Goal: Information Seeking & Learning: Learn about a topic

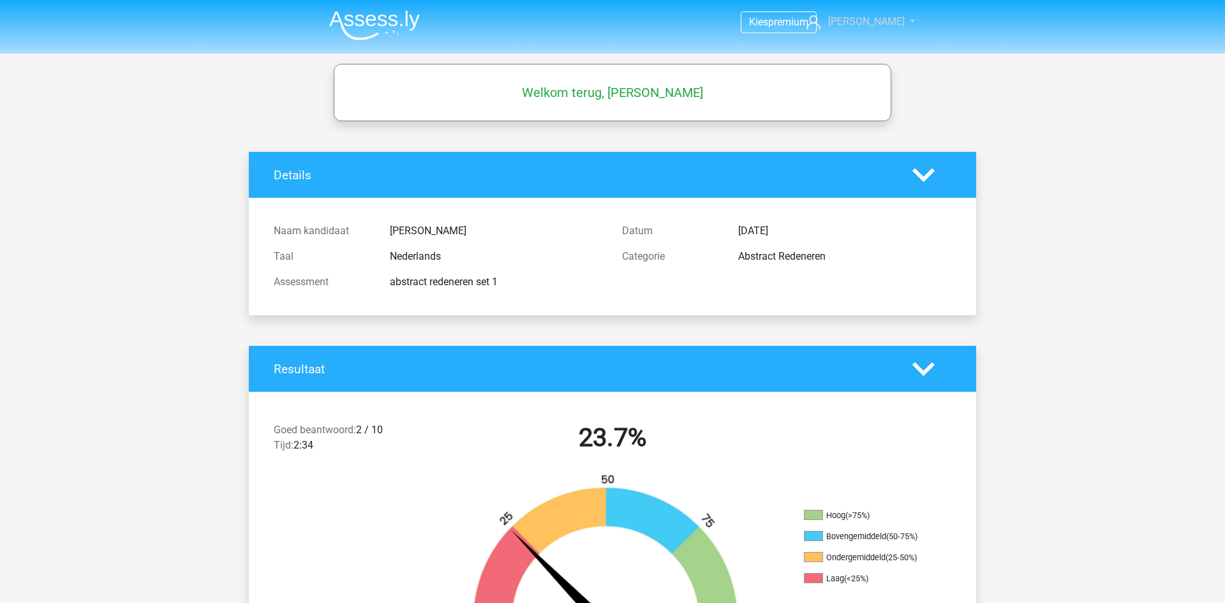
click at [882, 29] on nav "Kies premium Kirsten kirsten_v@live.nl" at bounding box center [612, 22] width 587 height 41
click at [877, 26] on span "[PERSON_NAME]" at bounding box center [866, 21] width 77 height 12
drag, startPoint x: 165, startPoint y: 93, endPoint x: 159, endPoint y: 98, distance: 7.7
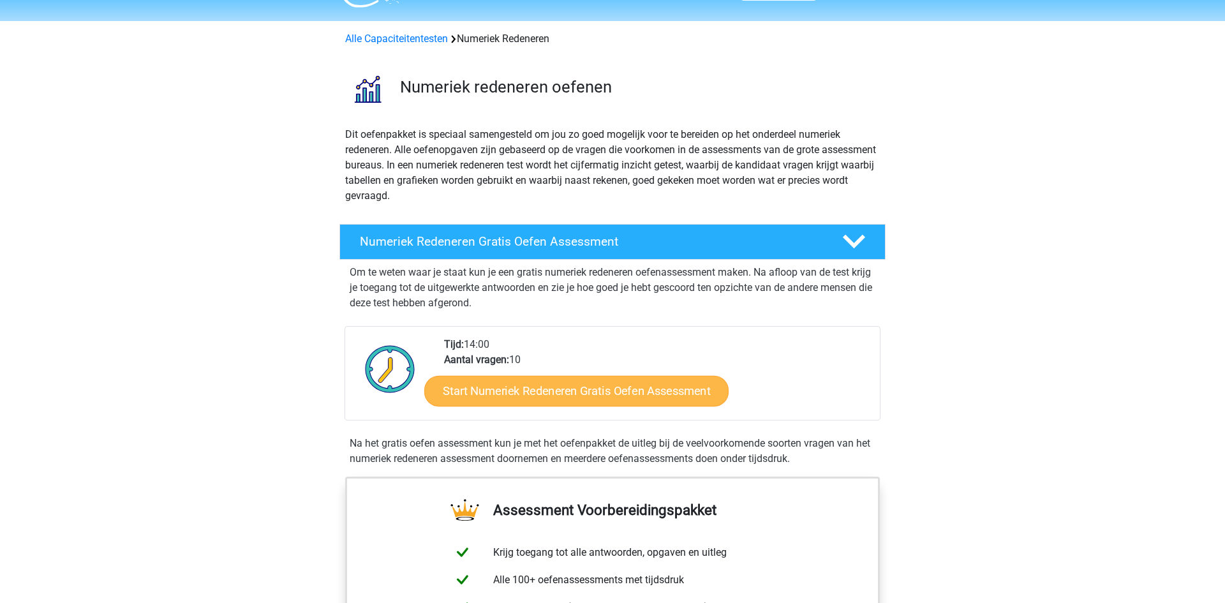
scroll to position [35, 0]
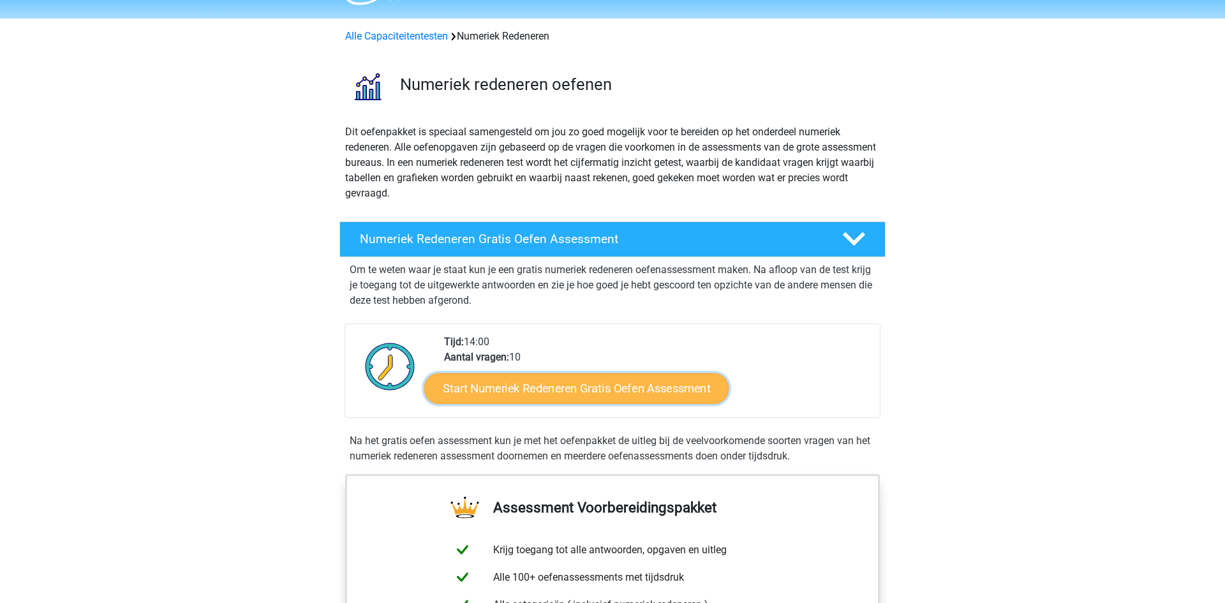
click at [583, 395] on link "Start Numeriek Redeneren Gratis Oefen Assessment" at bounding box center [576, 388] width 304 height 31
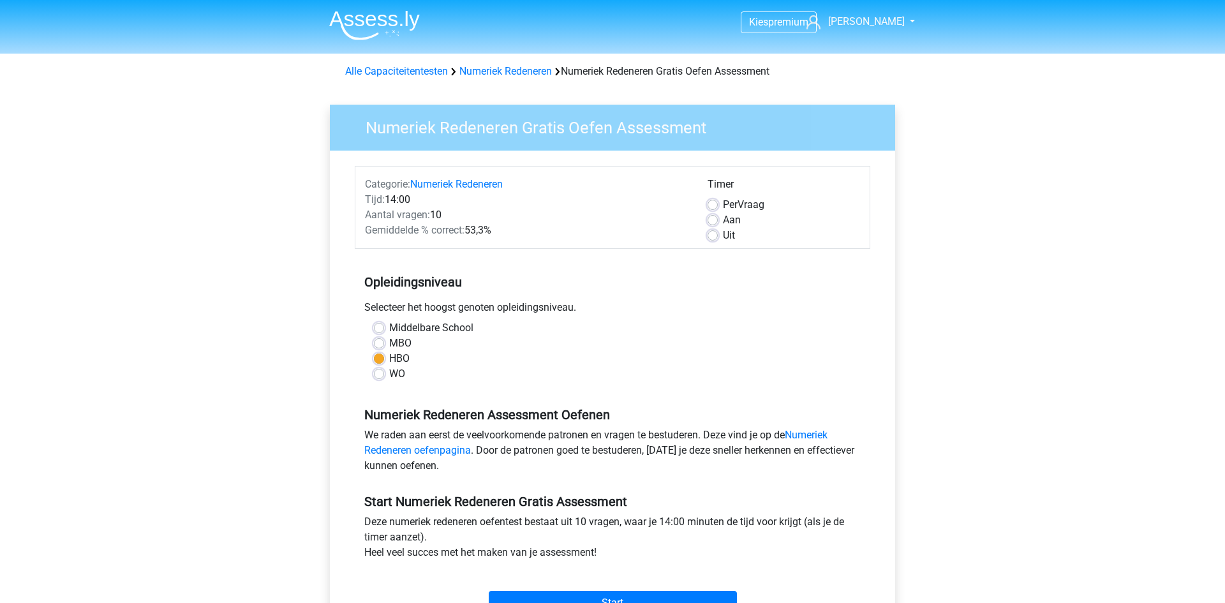
click at [723, 224] on label "Aan" at bounding box center [732, 219] width 18 height 15
click at [715, 224] on input "Aan" at bounding box center [713, 218] width 10 height 13
radio input "true"
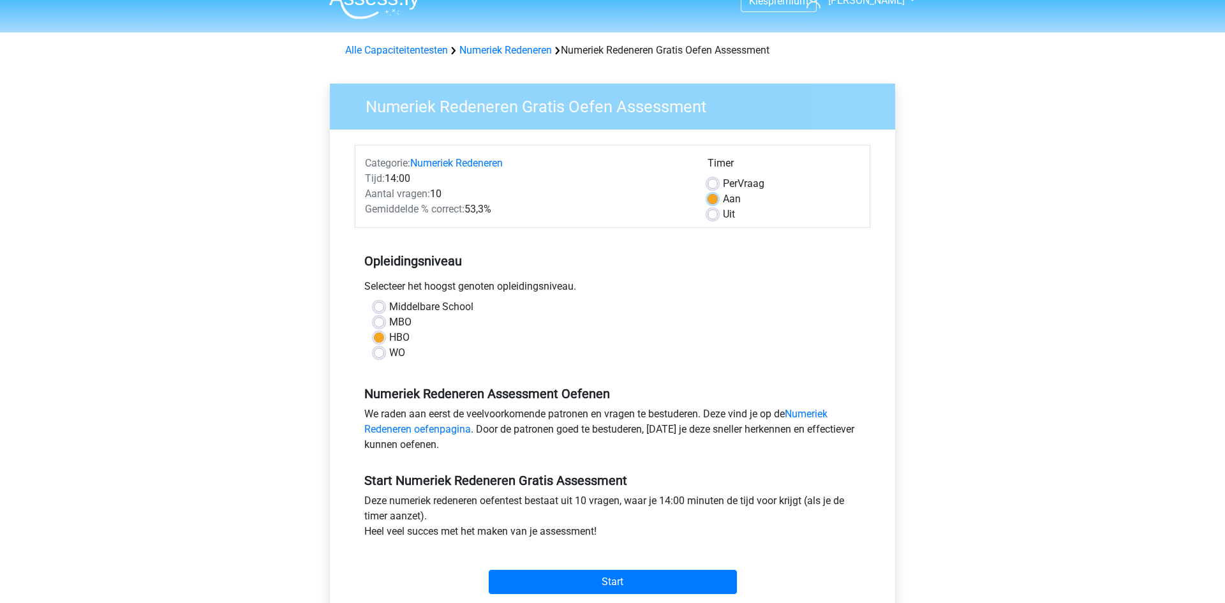
scroll to position [29, 0]
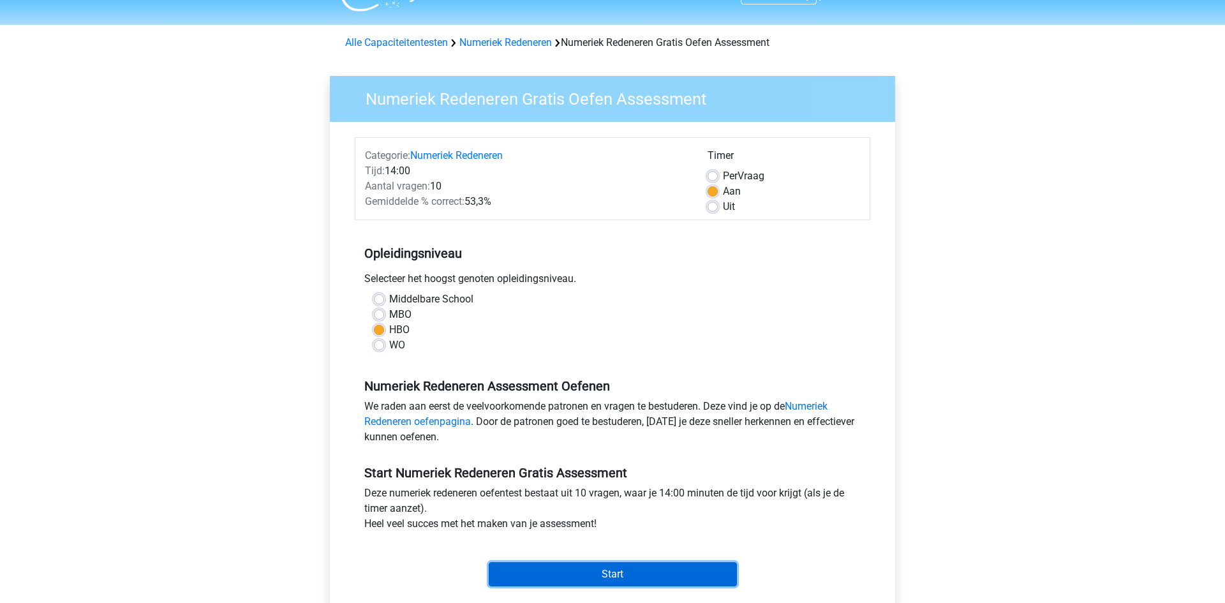
click at [608, 567] on input "Start" at bounding box center [613, 574] width 248 height 24
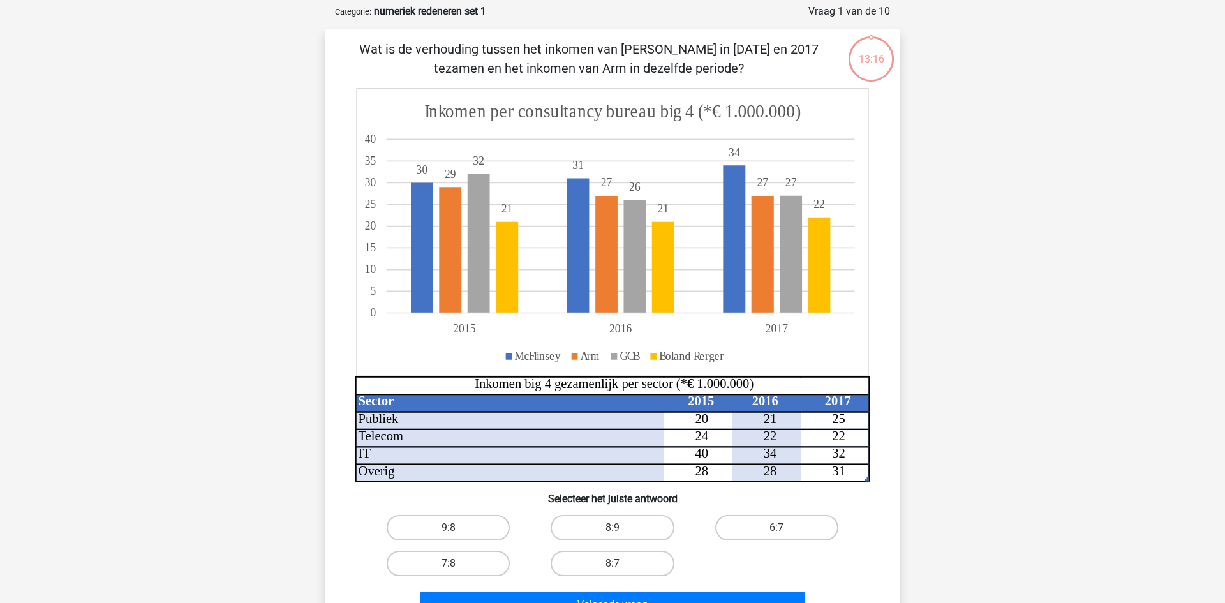
scroll to position [55, 0]
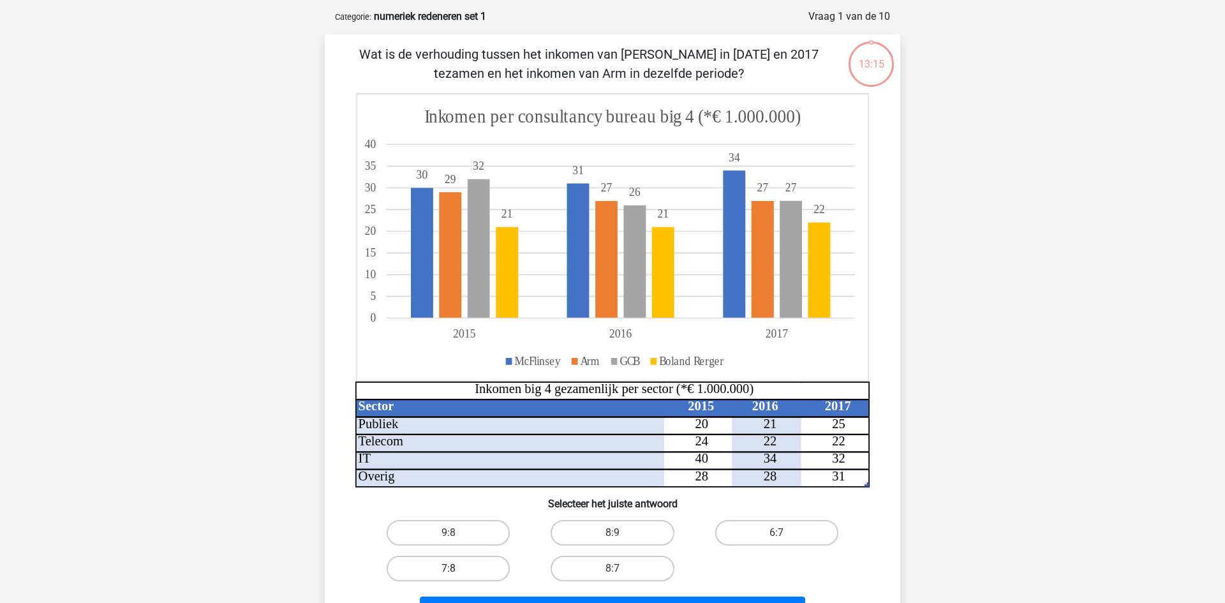
click at [461, 567] on label "7:8" at bounding box center [448, 569] width 123 height 26
click at [457, 569] on input "7:8" at bounding box center [453, 573] width 8 height 8
radio input "true"
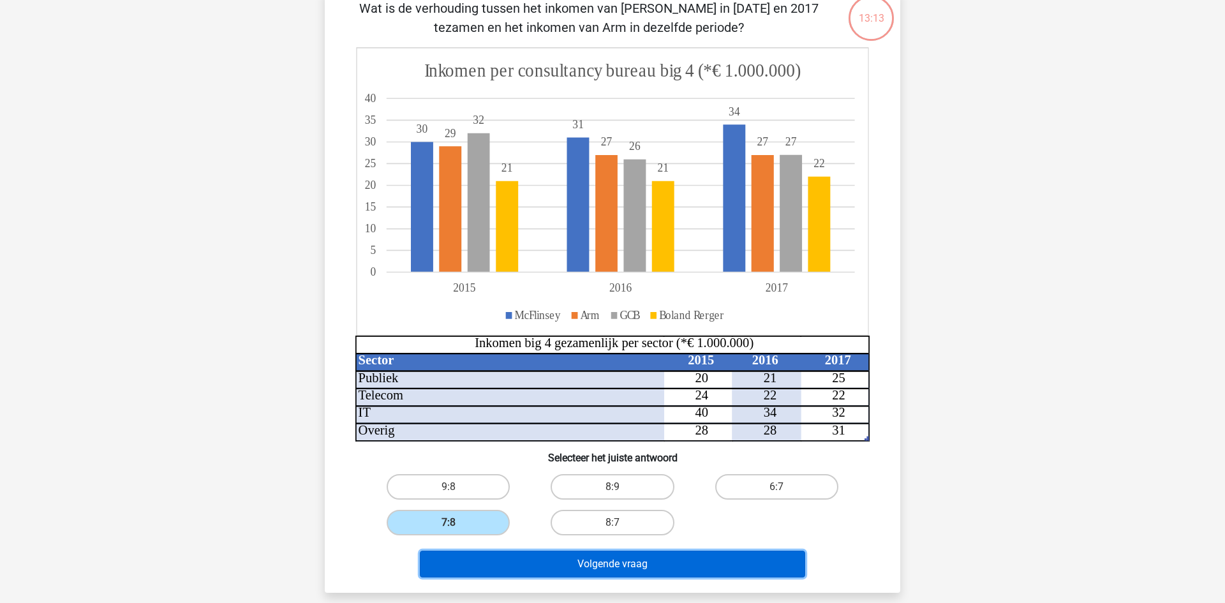
click at [615, 563] on button "Volgende vraag" at bounding box center [613, 564] width 386 height 27
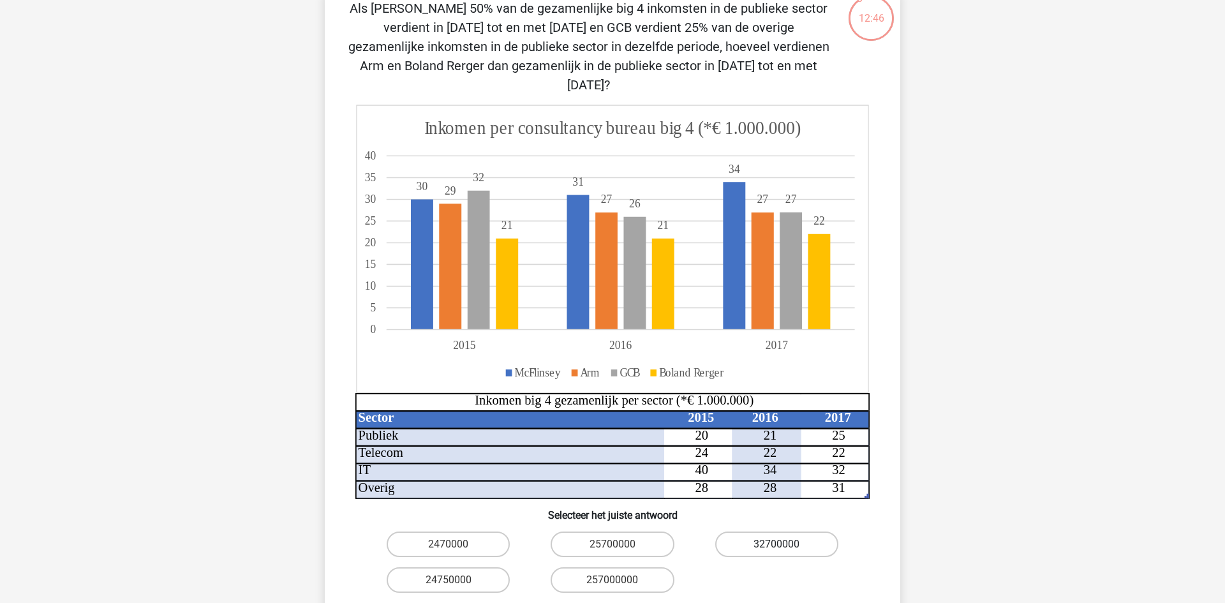
scroll to position [107, 0]
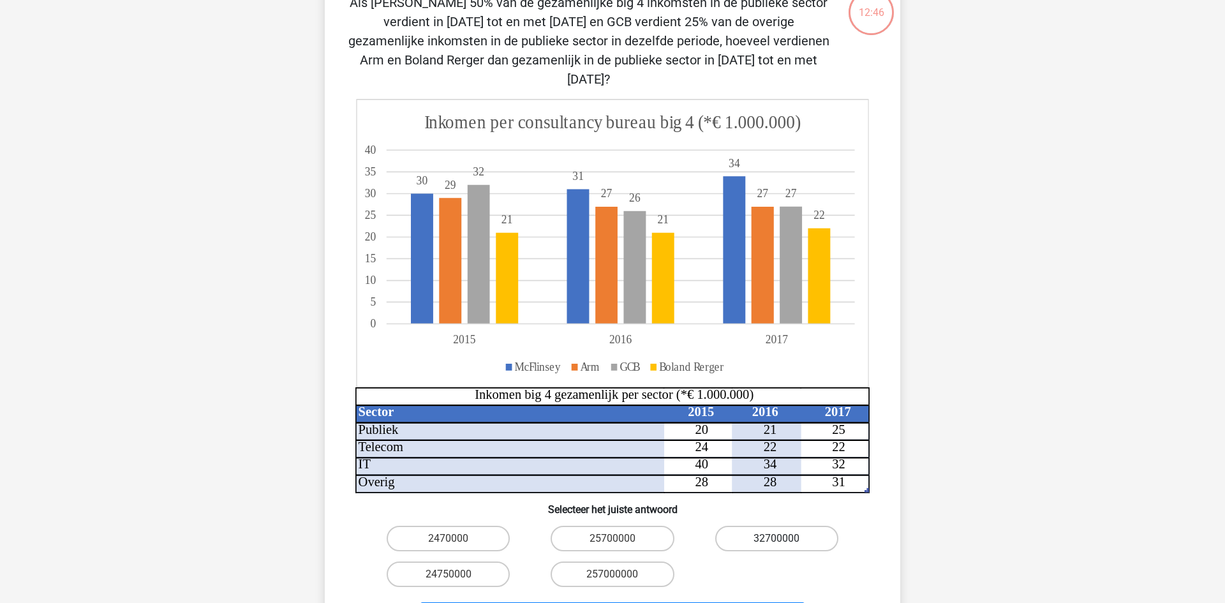
click at [779, 526] on label "32700000" at bounding box center [776, 539] width 123 height 26
click at [779, 539] on input "32700000" at bounding box center [781, 543] width 8 height 8
radio input "true"
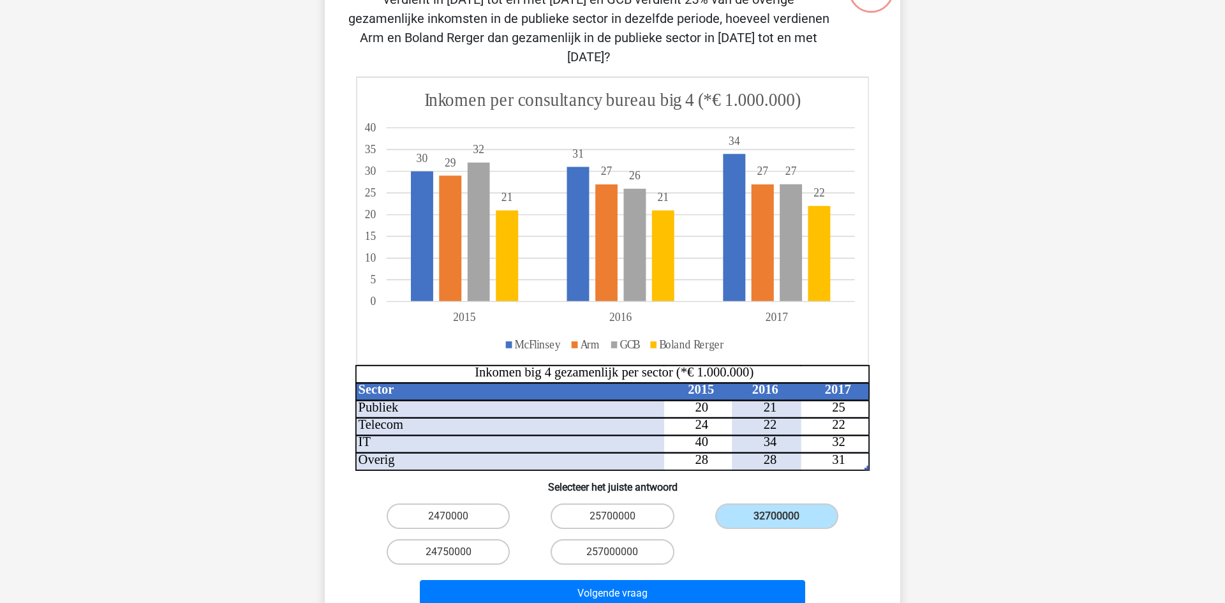
scroll to position [143, 0]
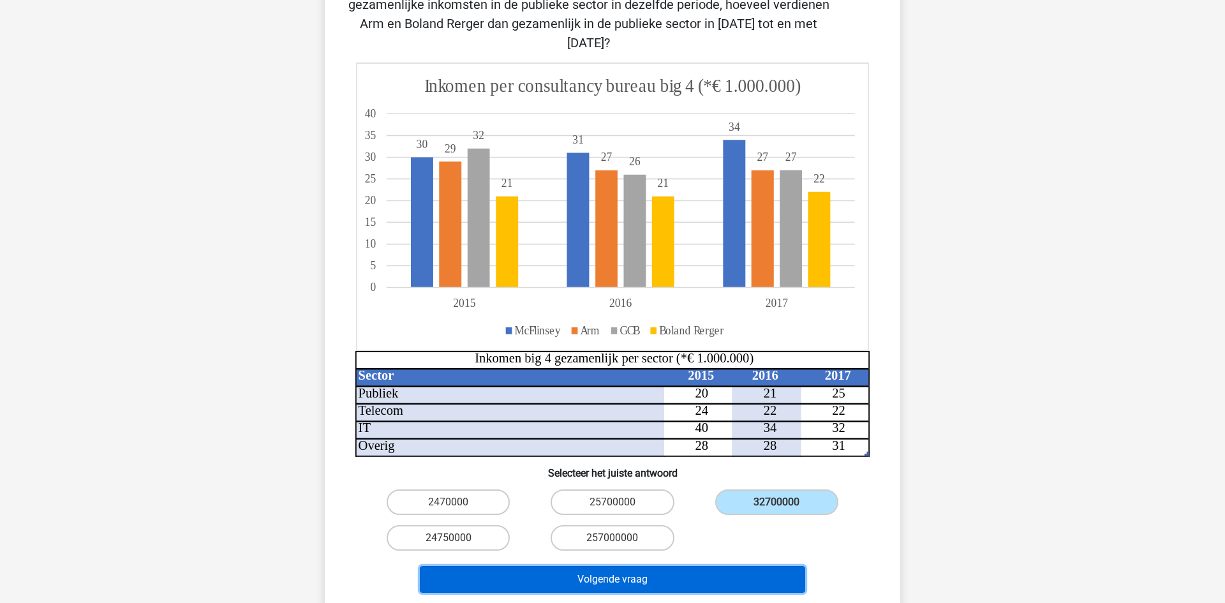
click at [689, 566] on button "Volgende vraag" at bounding box center [613, 579] width 386 height 27
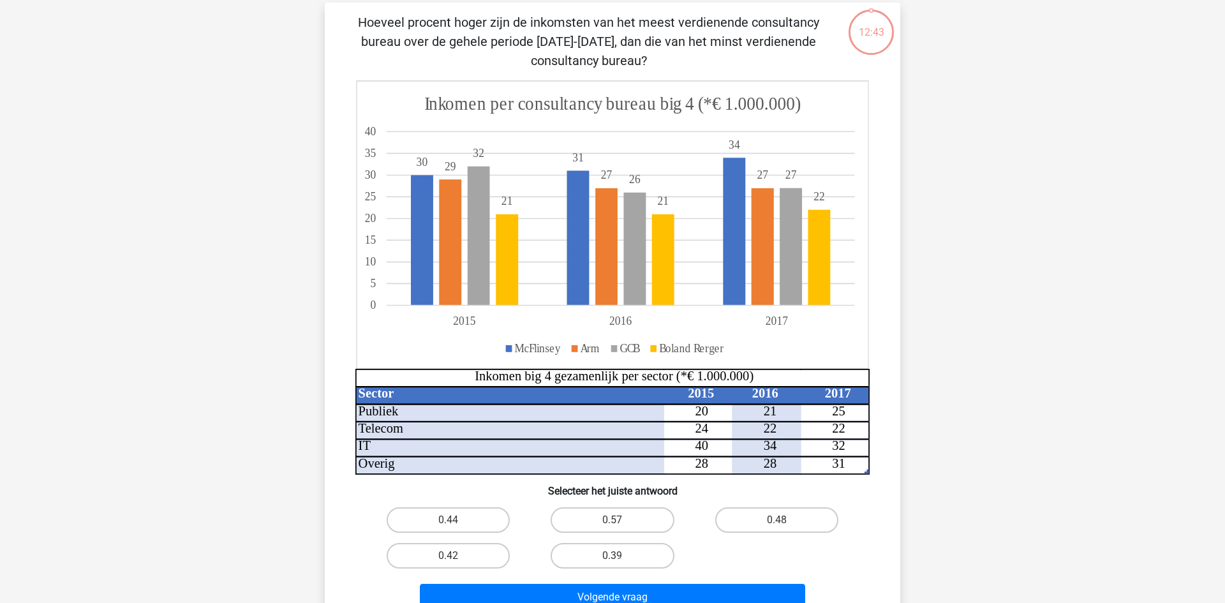
scroll to position [64, 0]
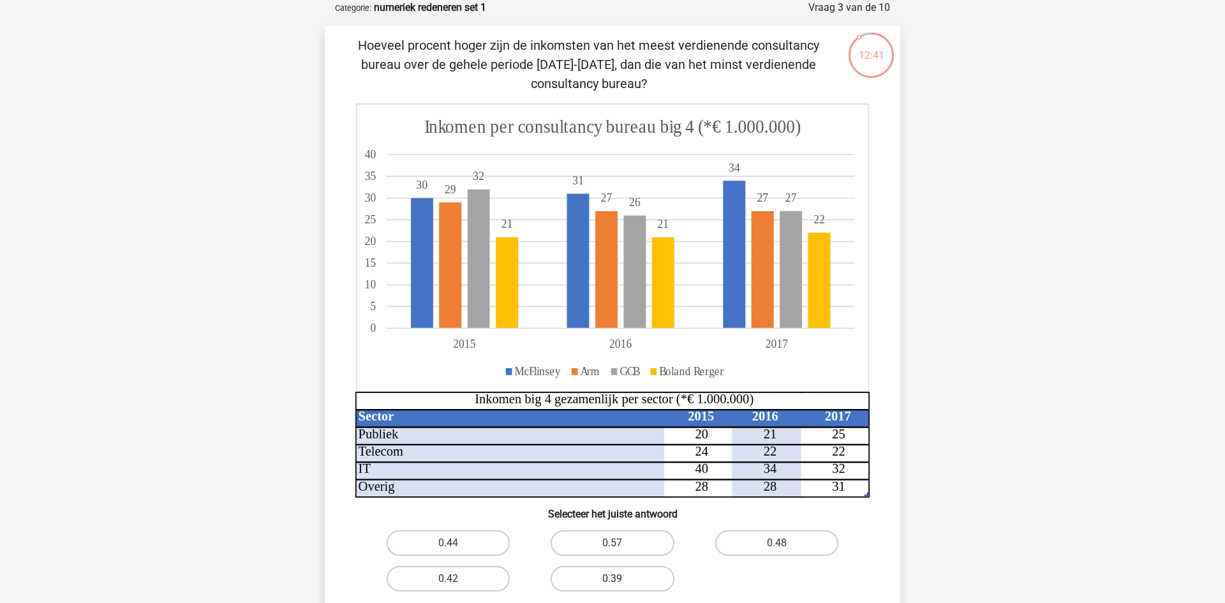
click at [641, 585] on label "0.39" at bounding box center [612, 579] width 123 height 26
click at [621, 585] on input "0.39" at bounding box center [617, 583] width 8 height 8
radio input "true"
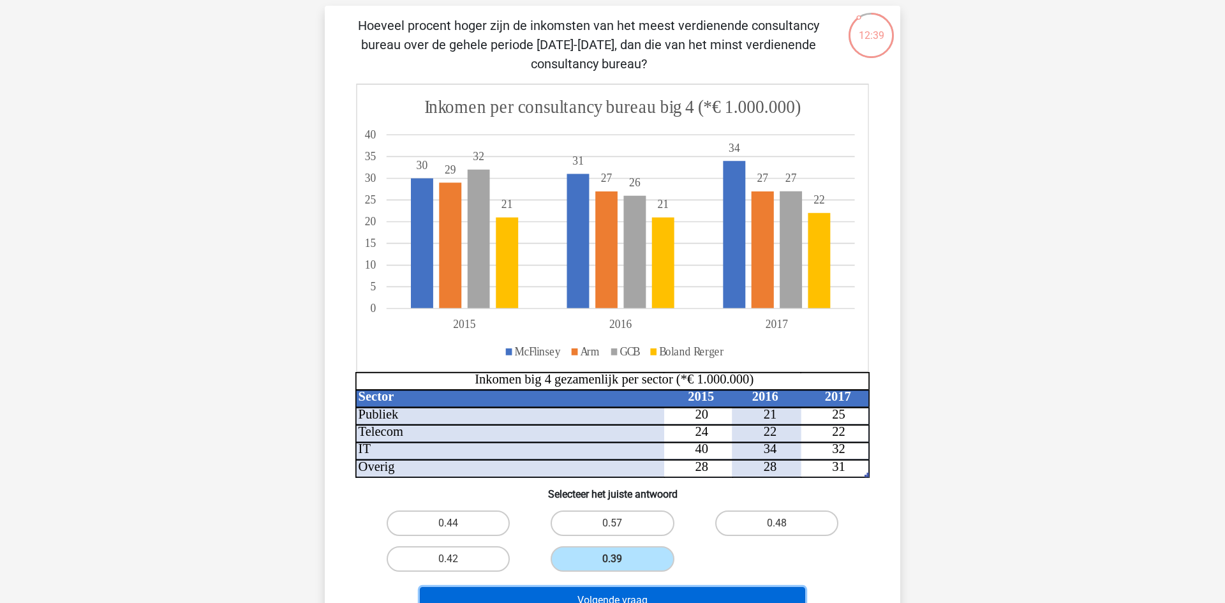
click at [684, 592] on button "Volgende vraag" at bounding box center [613, 600] width 386 height 27
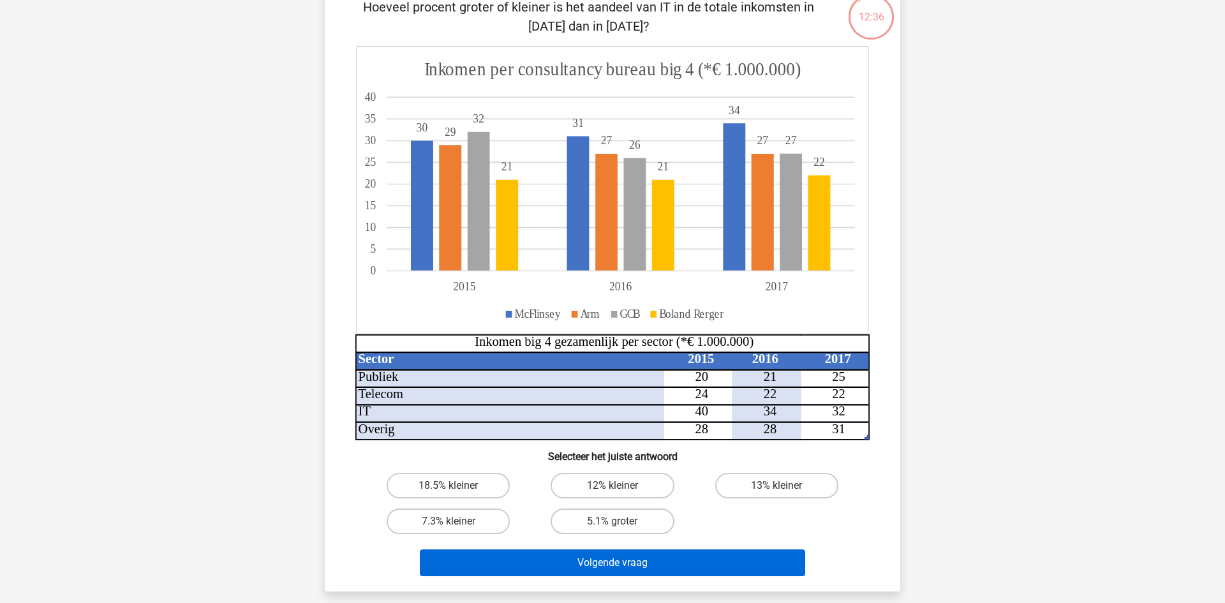
scroll to position [115, 0]
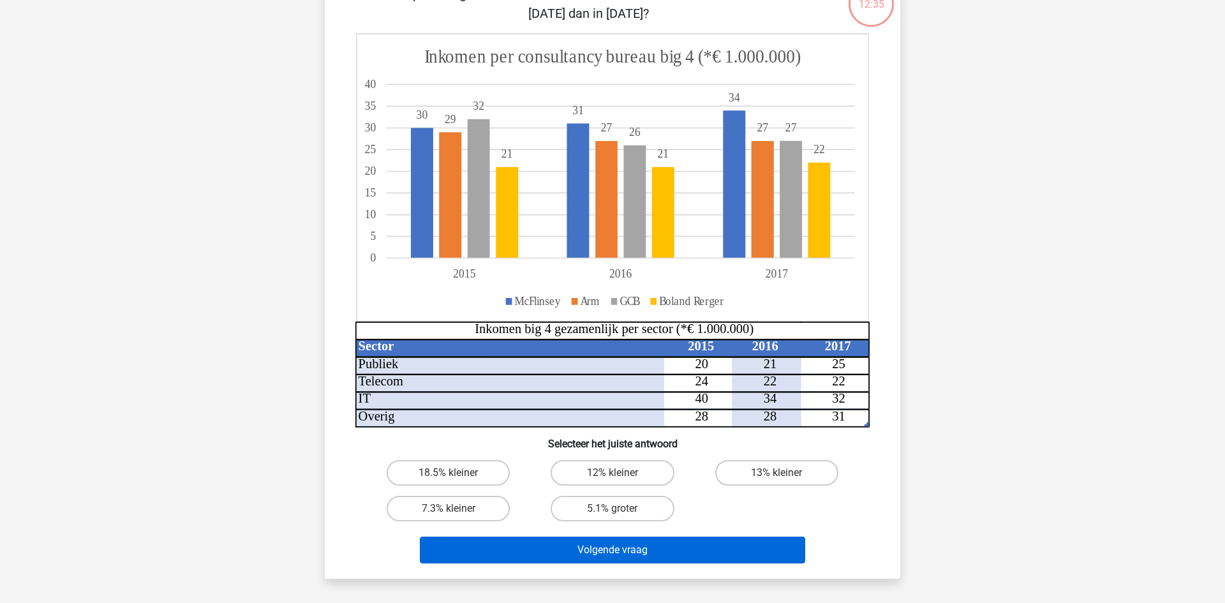
drag, startPoint x: 456, startPoint y: 505, endPoint x: 484, endPoint y: 544, distance: 48.0
click at [457, 507] on label "7.3% kleiner" at bounding box center [448, 509] width 123 height 26
click at [457, 509] on input "7.3% kleiner" at bounding box center [453, 513] width 8 height 8
radio input "true"
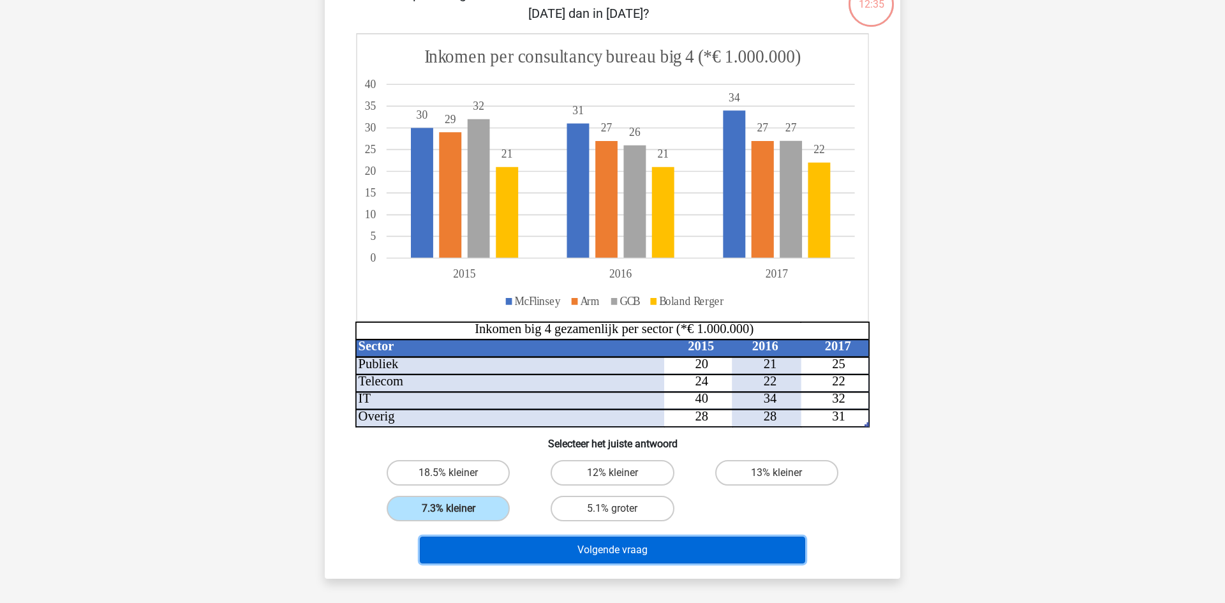
click at [615, 556] on button "Volgende vraag" at bounding box center [613, 550] width 386 height 27
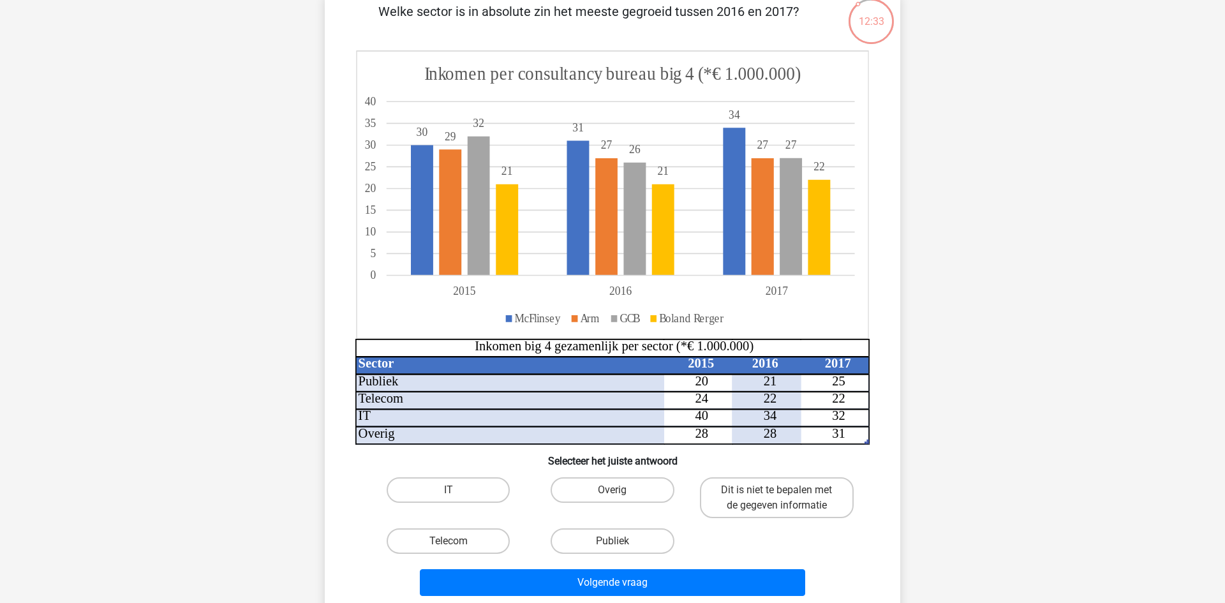
scroll to position [99, 0]
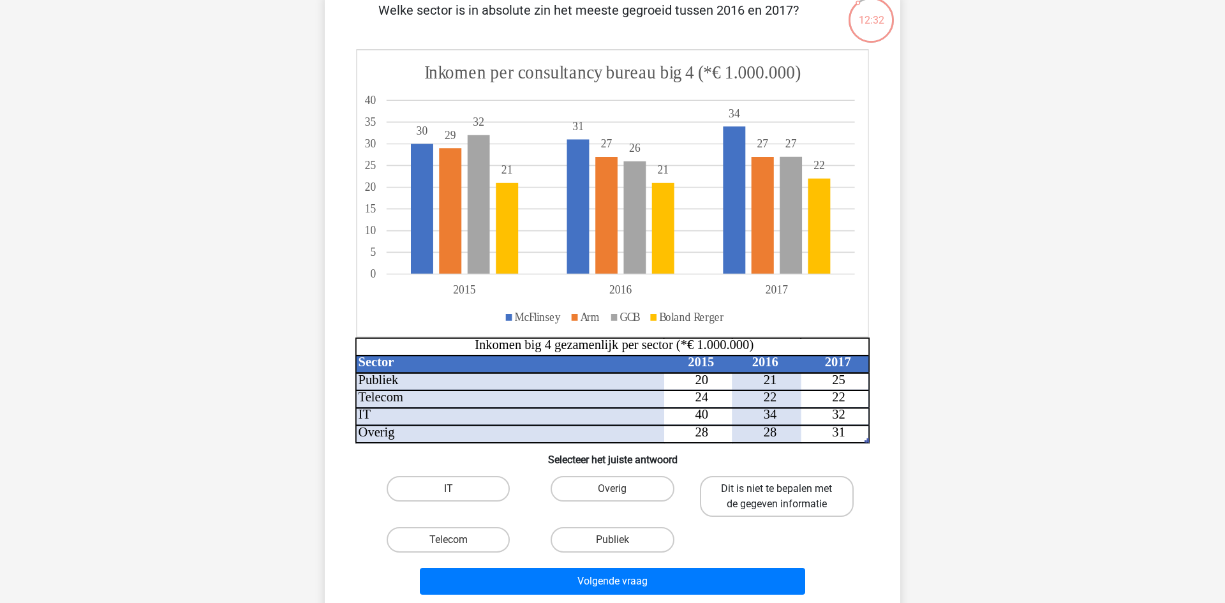
click at [785, 504] on label "Dit is niet te bepalen met de gegeven informatie" at bounding box center [777, 496] width 154 height 41
click at [785, 497] on input "Dit is niet te bepalen met de gegeven informatie" at bounding box center [781, 493] width 8 height 8
radio input "true"
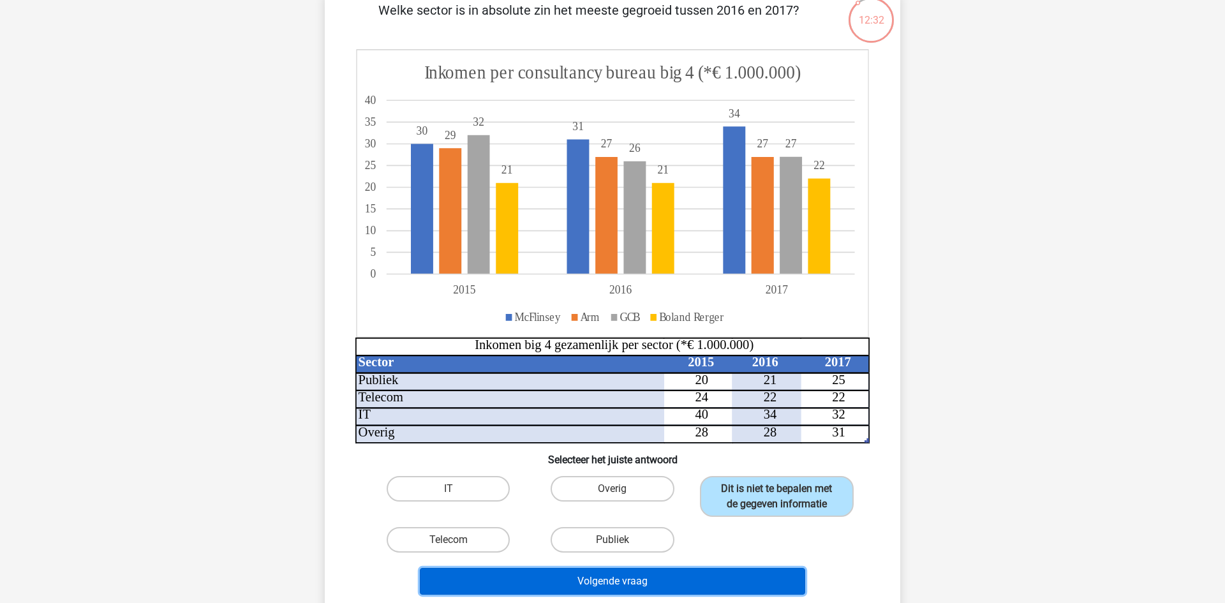
click at [679, 590] on button "Volgende vraag" at bounding box center [613, 581] width 386 height 27
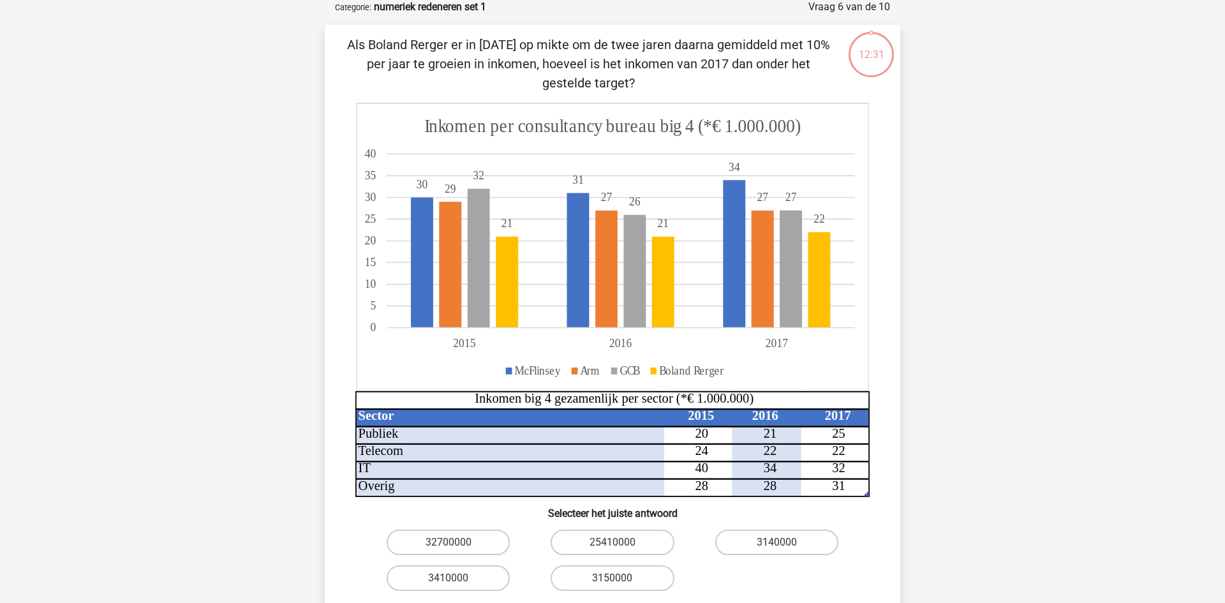
scroll to position [64, 0]
click at [625, 581] on label "3150000" at bounding box center [612, 579] width 123 height 26
click at [621, 581] on input "3150000" at bounding box center [617, 583] width 8 height 8
radio input "true"
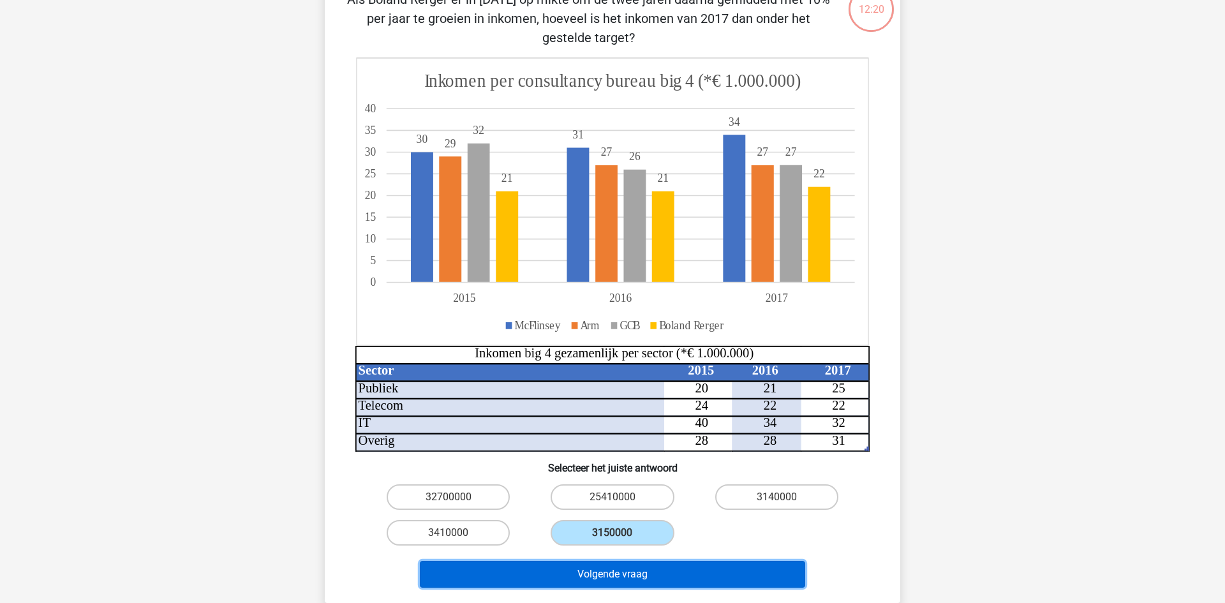
click at [657, 570] on button "Volgende vraag" at bounding box center [613, 574] width 386 height 27
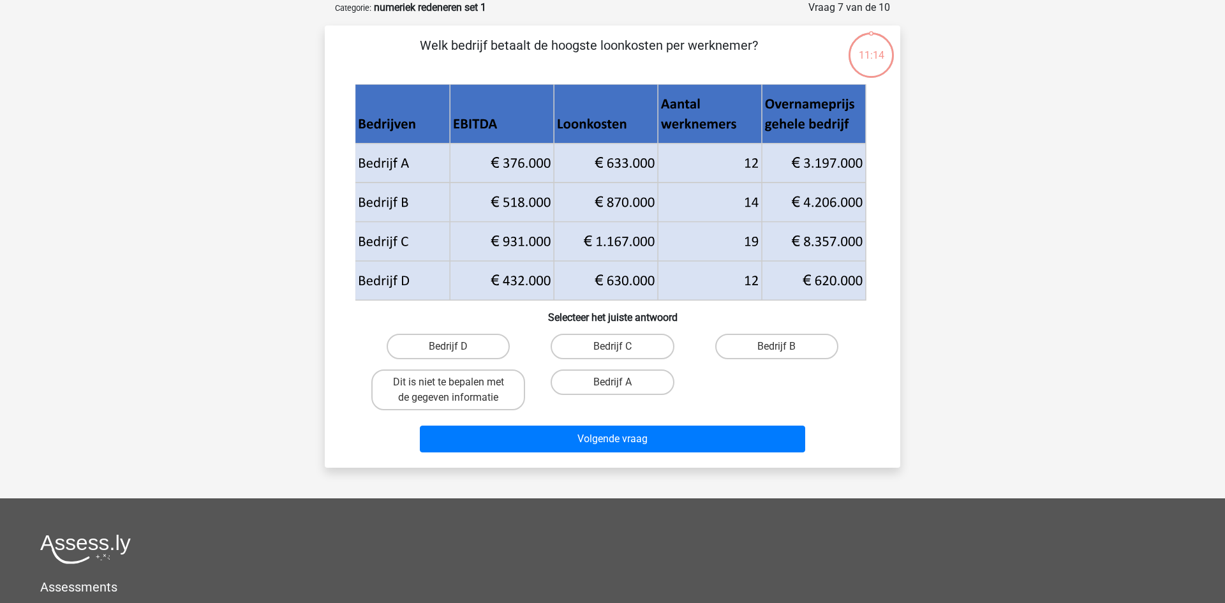
scroll to position [57, 0]
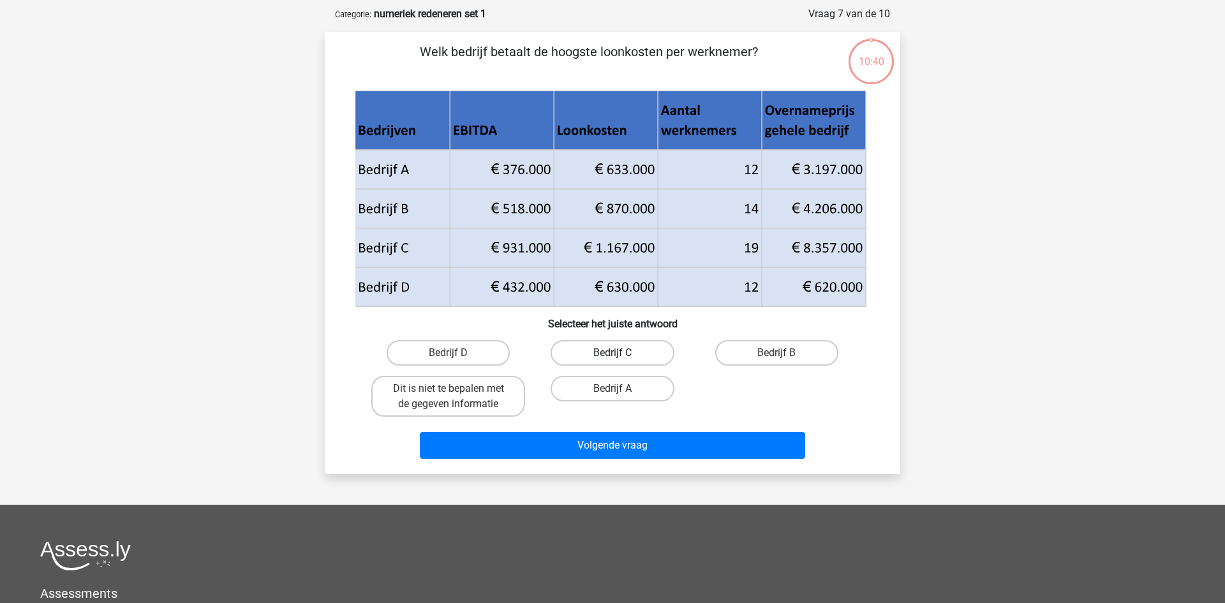
click at [628, 349] on label "Bedrijf C" at bounding box center [612, 353] width 123 height 26
click at [621, 353] on input "Bedrijf C" at bounding box center [617, 357] width 8 height 8
radio input "true"
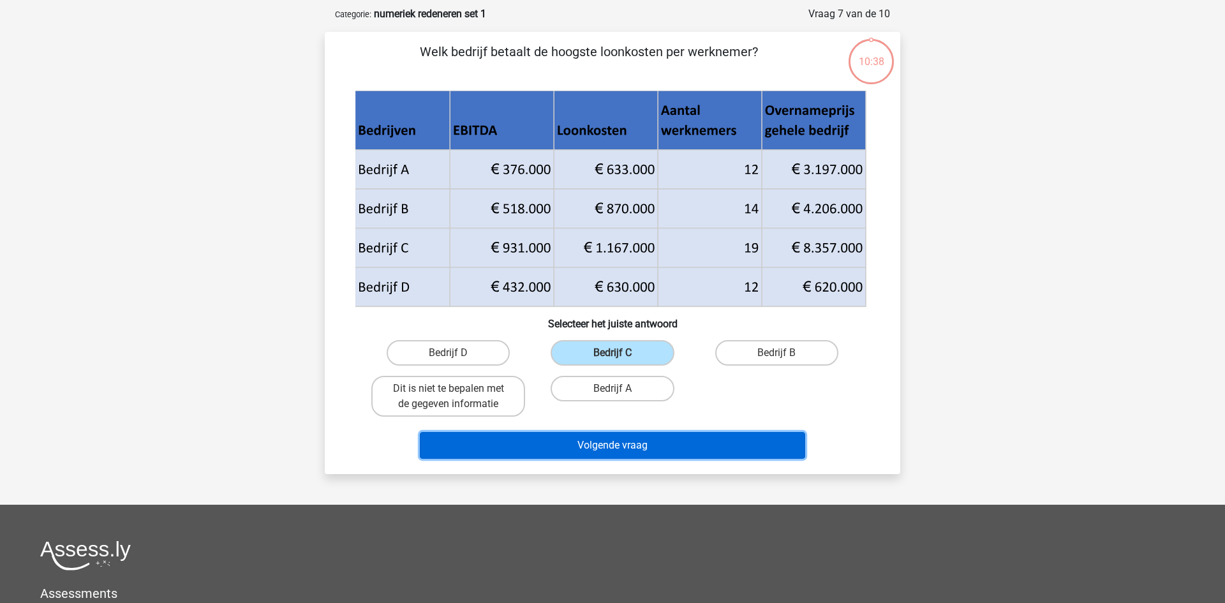
click at [628, 441] on button "Volgende vraag" at bounding box center [613, 445] width 386 height 27
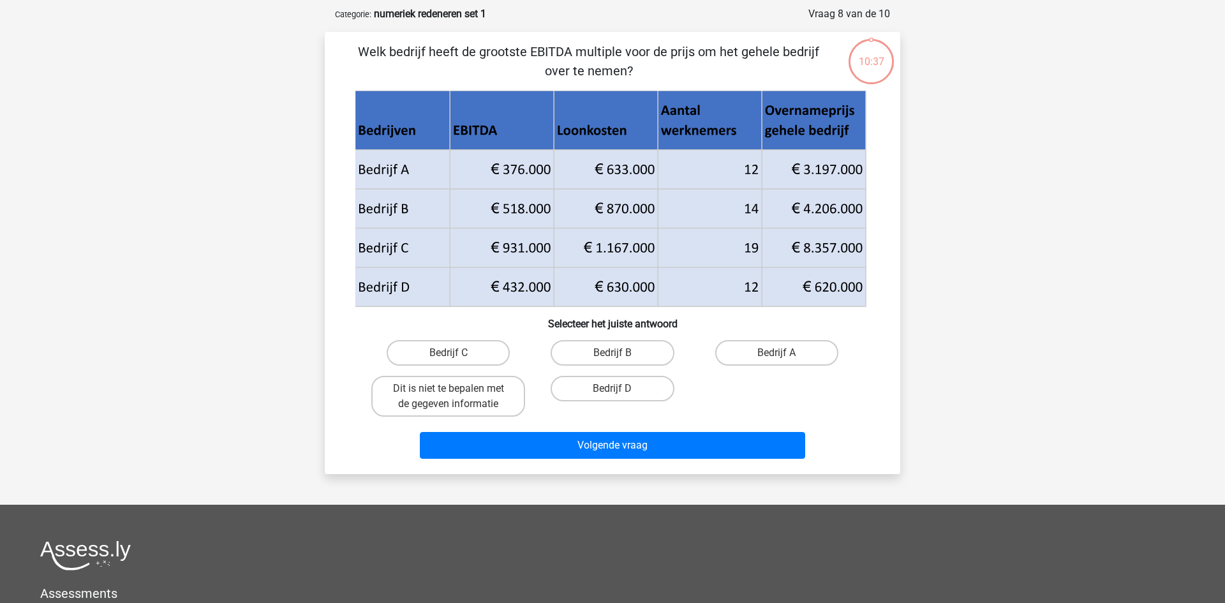
scroll to position [64, 0]
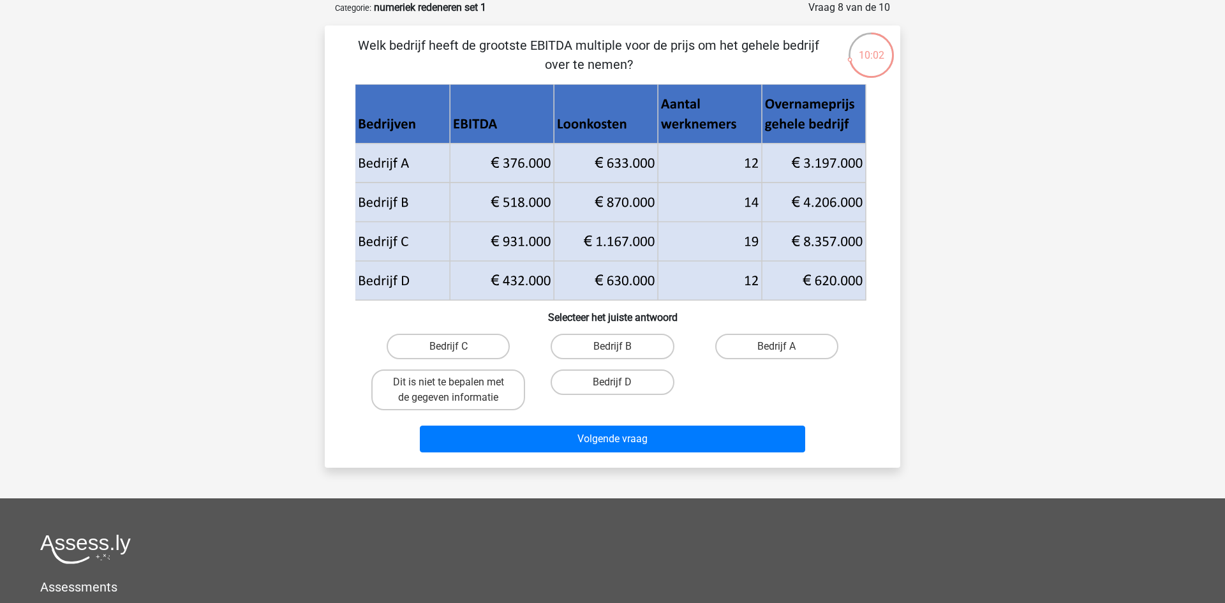
click at [532, 285] on icon at bounding box center [610, 194] width 503 height 190
click at [624, 379] on label "Bedrijf D" at bounding box center [612, 382] width 123 height 26
click at [621, 382] on input "Bedrijf D" at bounding box center [617, 386] width 8 height 8
radio input "true"
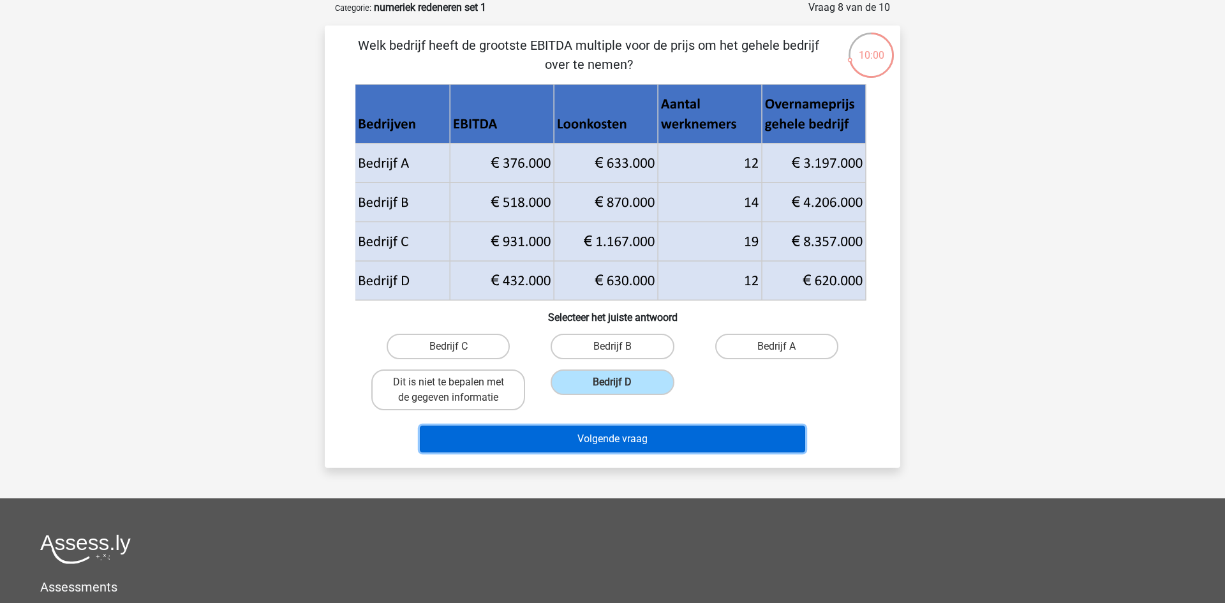
click at [629, 436] on button "Volgende vraag" at bounding box center [613, 439] width 386 height 27
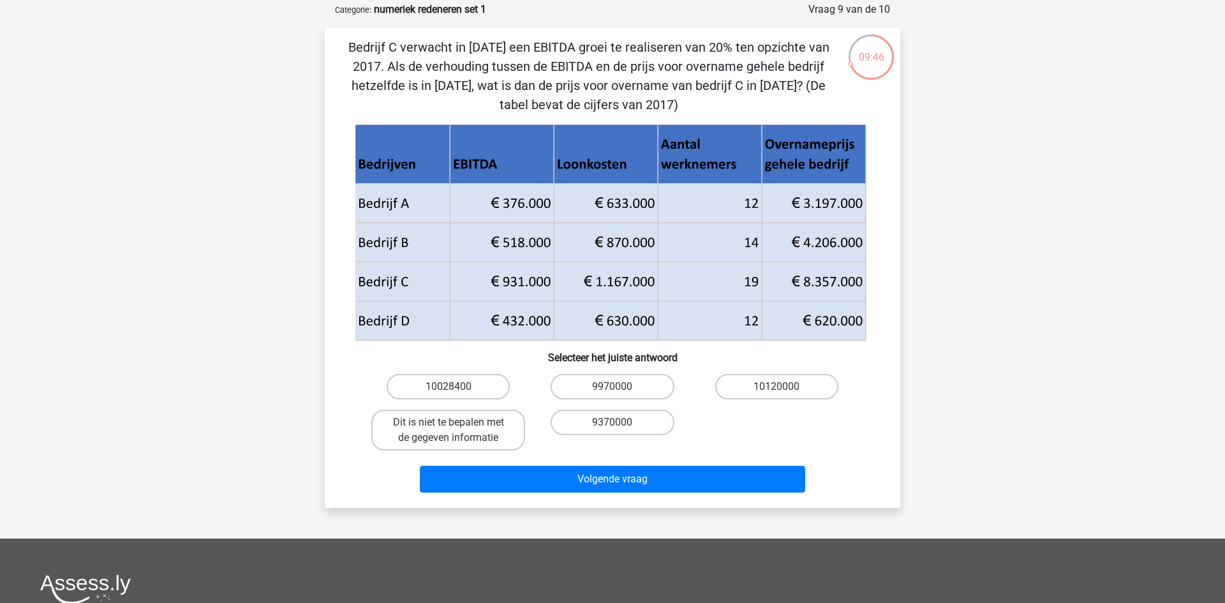
scroll to position [44, 0]
